Goal: Transaction & Acquisition: Book appointment/travel/reservation

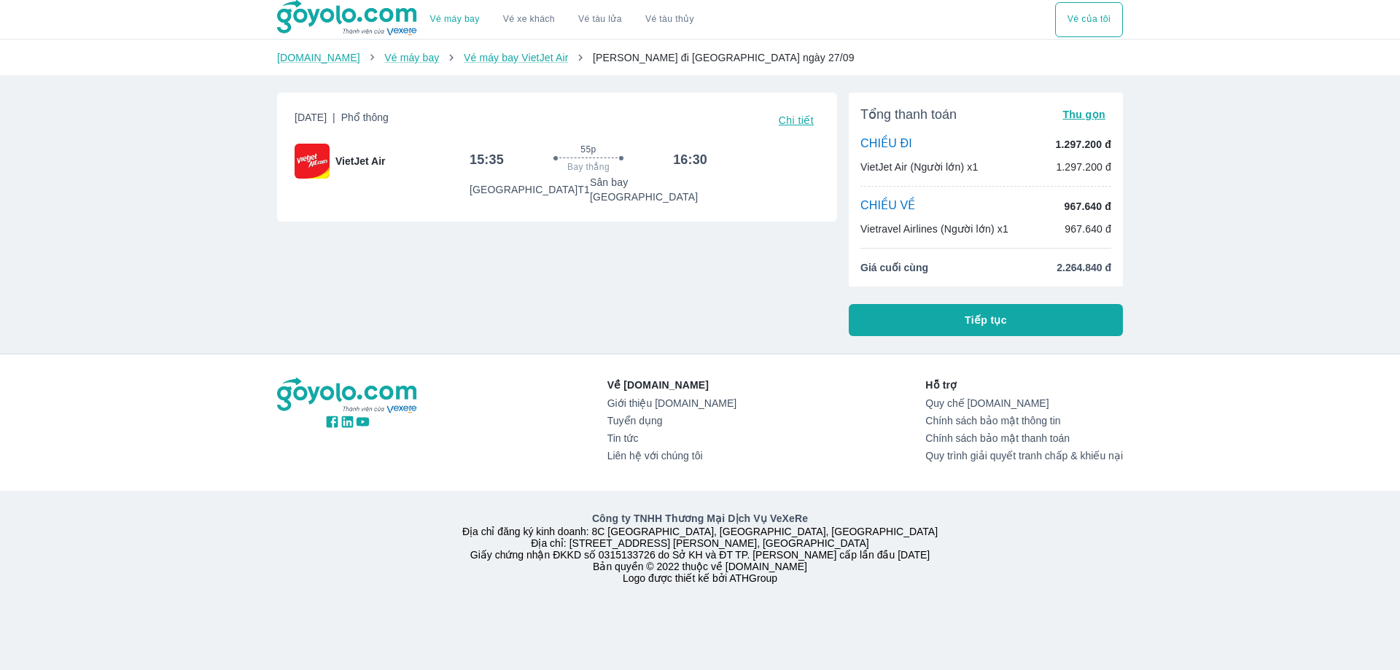
click at [783, 121] on span "Chi tiết" at bounding box center [796, 121] width 35 height 12
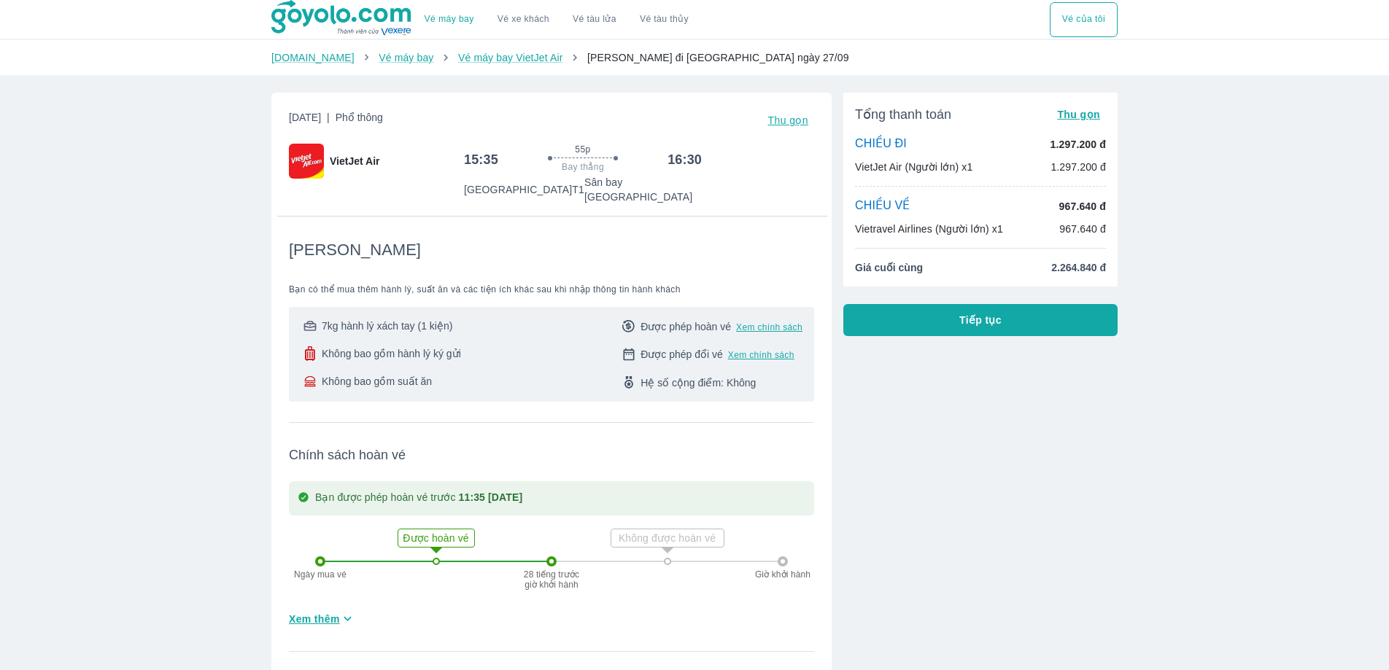
click at [1088, 111] on span "Thu gọn" at bounding box center [1078, 115] width 43 height 12
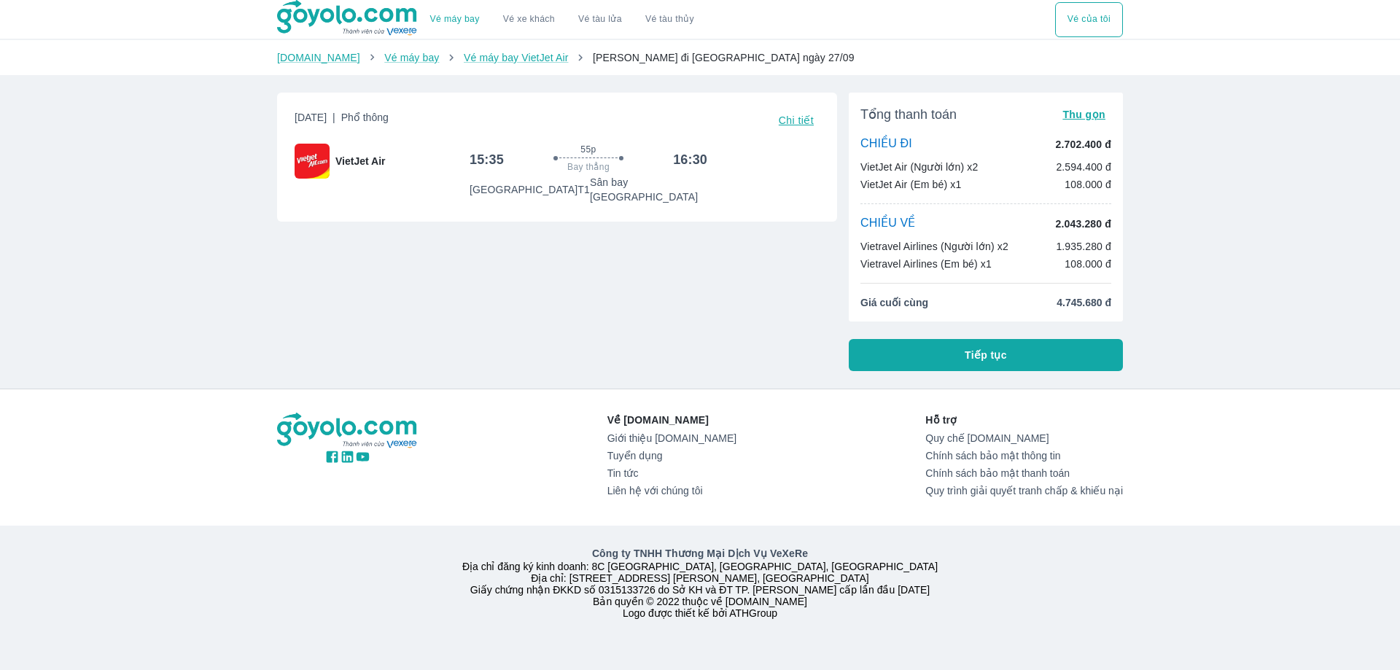
click at [1281, 465] on div "Về Goyolo.com Giới thiệu Goyolo.com Tuyển dụng Tin tức Liên hệ với chúng tôi Hỗ…" at bounding box center [700, 514] width 1400 height 250
click at [791, 116] on span "Chi tiết" at bounding box center [796, 121] width 35 height 12
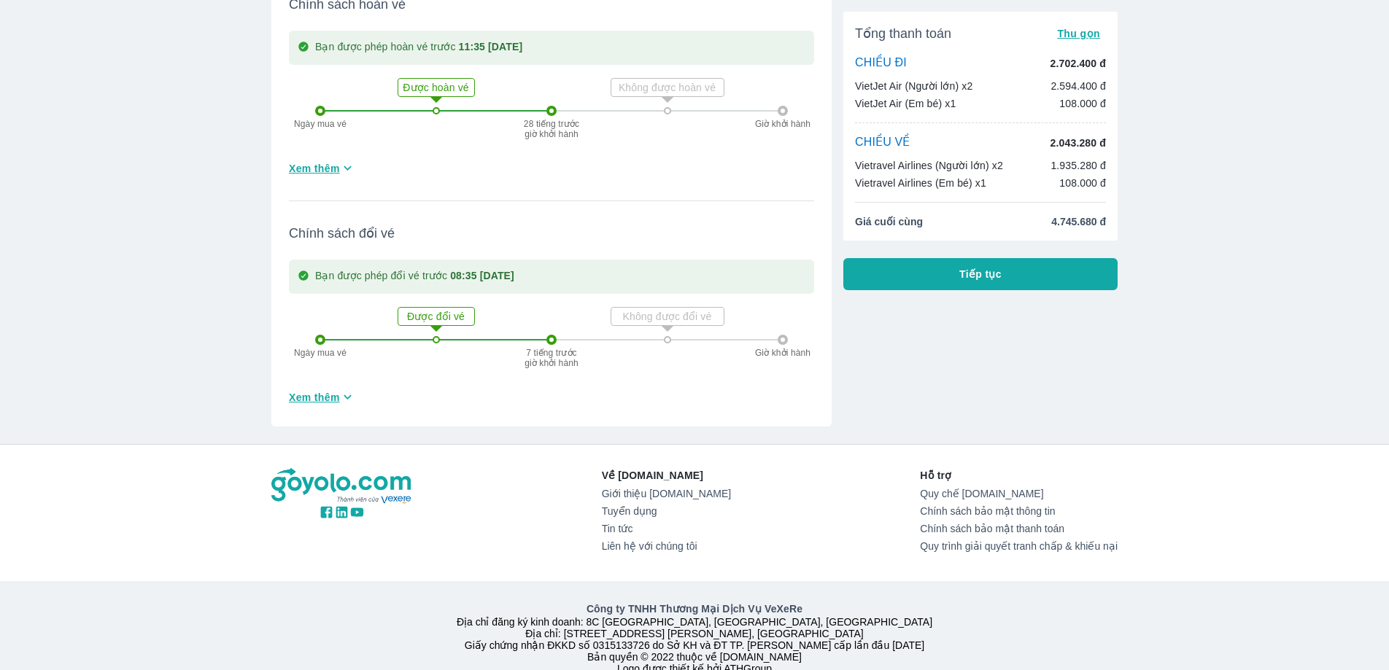
scroll to position [484, 0]
